Goal: Task Accomplishment & Management: Complete application form

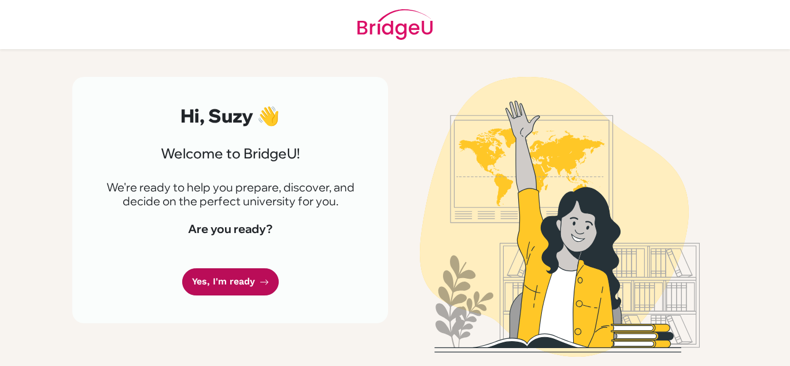
click at [235, 275] on link "Yes, I'm ready" at bounding box center [230, 281] width 97 height 27
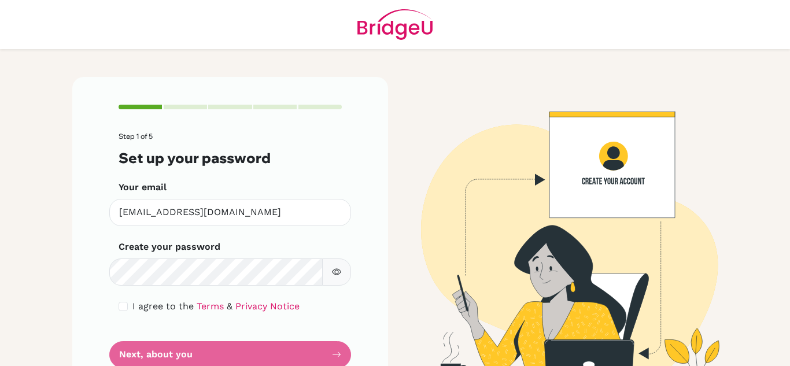
scroll to position [41, 0]
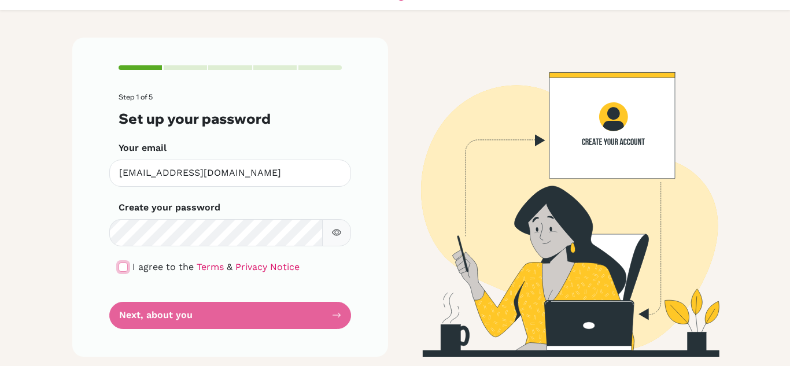
click at [124, 267] on input "checkbox" at bounding box center [123, 267] width 9 height 9
checkbox input "true"
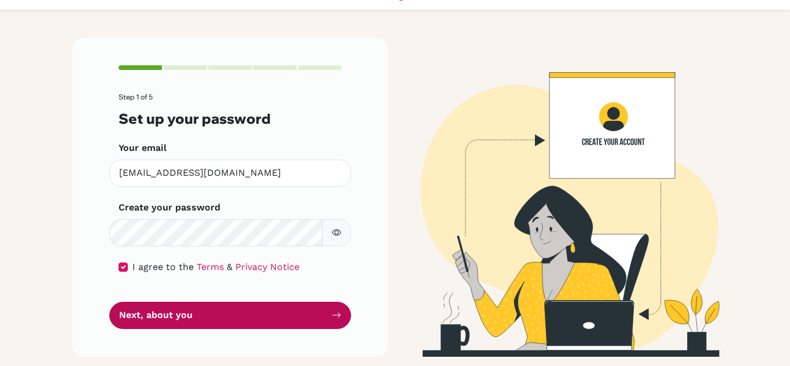
click at [120, 314] on button "Next, about you" at bounding box center [230, 315] width 242 height 27
